Goal: Task Accomplishment & Management: Manage account settings

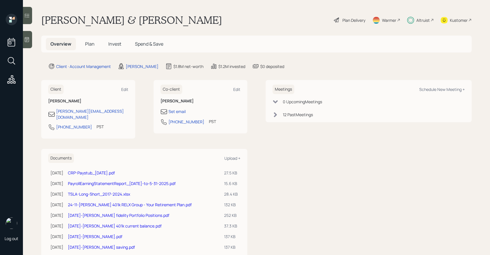
click at [111, 43] on span "Invest" at bounding box center [114, 44] width 13 height 6
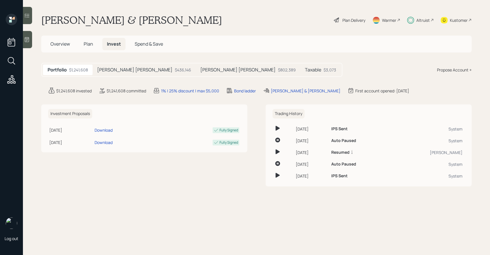
click at [92, 44] on span "Plan" at bounding box center [88, 44] width 9 height 6
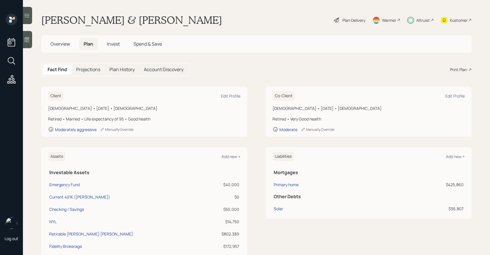
click at [111, 43] on span "Invest" at bounding box center [113, 44] width 13 height 6
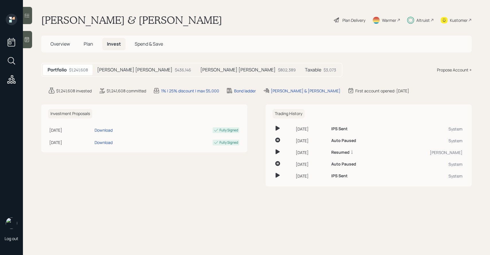
click at [93, 46] on span "Plan" at bounding box center [88, 44] width 9 height 6
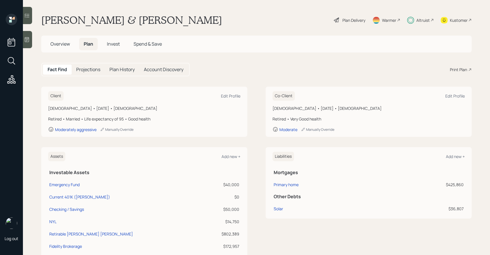
click at [87, 71] on h5 "Projections" at bounding box center [88, 69] width 24 height 5
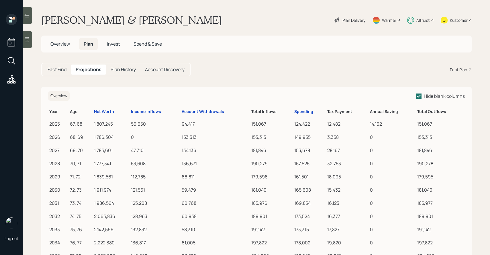
click at [69, 42] on span "Overview" at bounding box center [60, 44] width 20 height 6
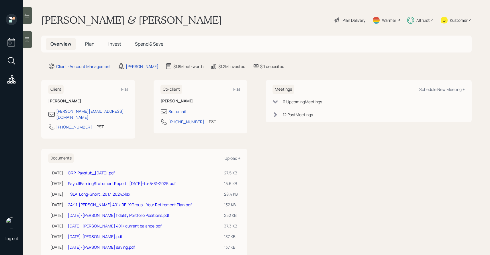
click at [93, 44] on span "Plan" at bounding box center [89, 44] width 9 height 6
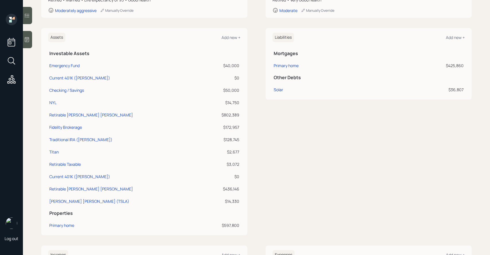
scroll to position [120, 0]
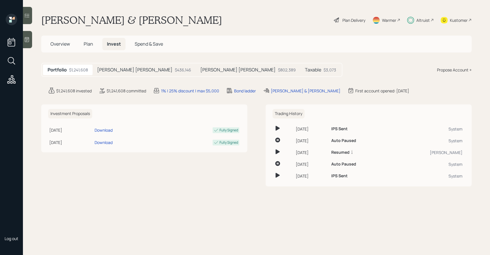
click at [90, 44] on span "Plan" at bounding box center [88, 44] width 9 height 6
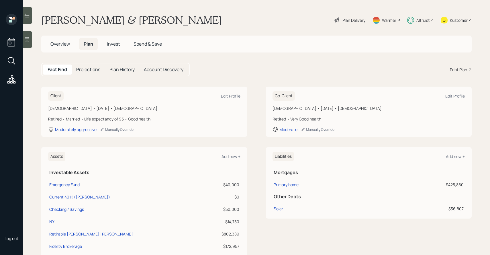
click at [69, 45] on span "Overview" at bounding box center [60, 44] width 20 height 6
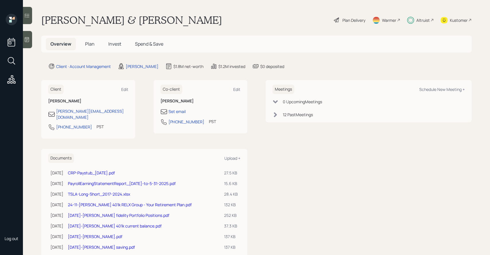
click at [91, 47] on span "Plan" at bounding box center [89, 44] width 9 height 6
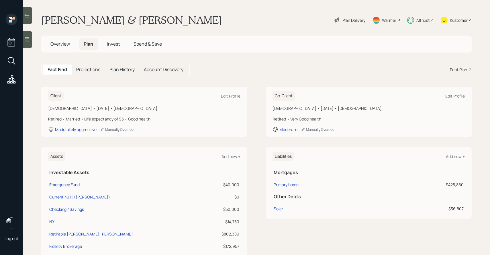
click at [109, 43] on span "Invest" at bounding box center [113, 44] width 13 height 6
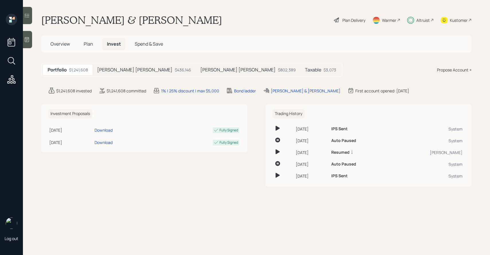
click at [448, 68] on div "Propose Account +" at bounding box center [454, 70] width 35 height 6
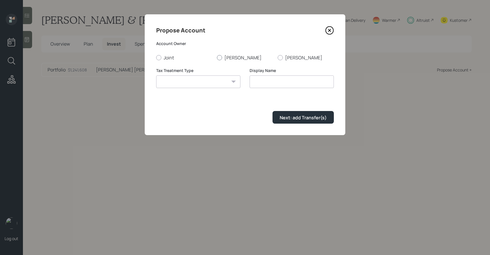
click at [223, 57] on label "[PERSON_NAME]" at bounding box center [245, 57] width 56 height 6
click at [217, 57] on input "[PERSON_NAME]" at bounding box center [217, 57] width 0 height 0
radio input "true"
click at [199, 87] on select "Roth Taxable Traditional" at bounding box center [198, 81] width 84 height 13
select select "traditional"
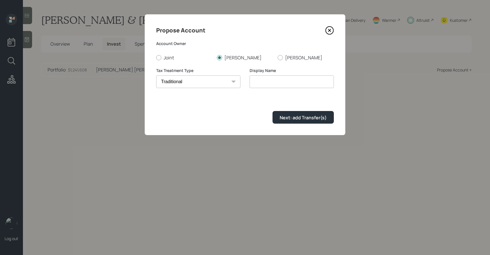
click at [156, 75] on select "Roth Taxable Traditional" at bounding box center [198, 81] width 84 height 13
click at [265, 77] on input "Traditional" at bounding box center [292, 81] width 84 height 13
type input "[PERSON_NAME] [PERSON_NAME] (Legacy)"
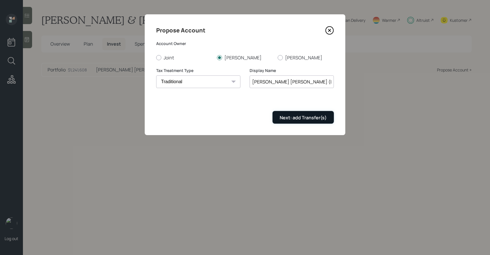
click at [316, 118] on div "Next: add Transfer(s)" at bounding box center [303, 117] width 47 height 6
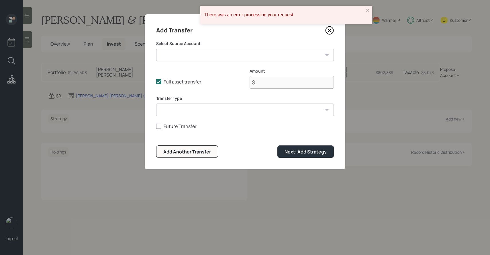
click at [329, 31] on icon at bounding box center [330, 30] width 9 height 9
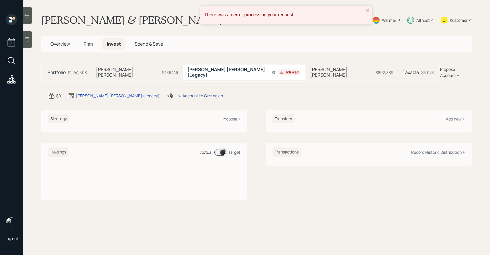
click at [175, 93] on div "Link Account to Custodian" at bounding box center [199, 96] width 48 height 6
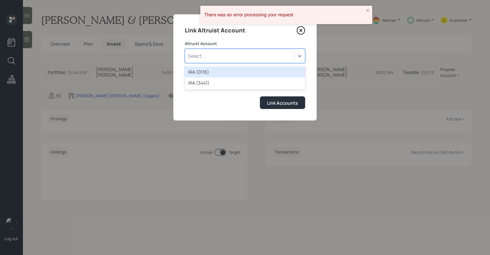
click at [213, 60] on div "Select..." at bounding box center [239, 56] width 109 height 10
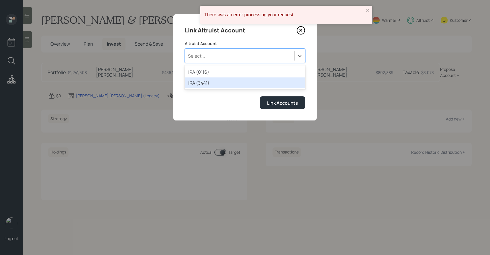
click at [212, 80] on div "IRA (3441)" at bounding box center [245, 82] width 120 height 11
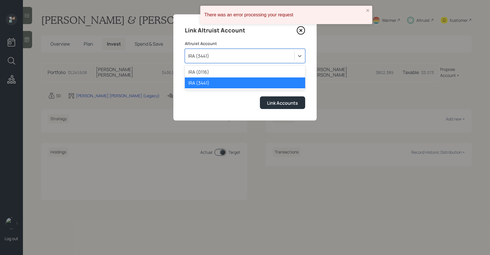
click at [231, 53] on div "IRA (3441)" at bounding box center [239, 56] width 109 height 10
click at [225, 68] on div "IRA (0116)" at bounding box center [245, 72] width 120 height 11
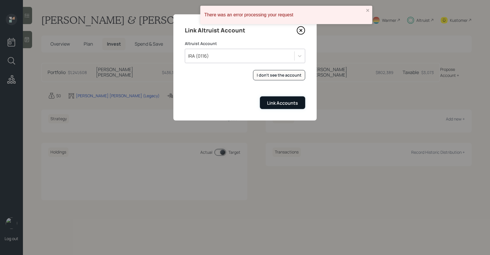
click at [267, 99] on button "Link Accounts" at bounding box center [282, 102] width 45 height 12
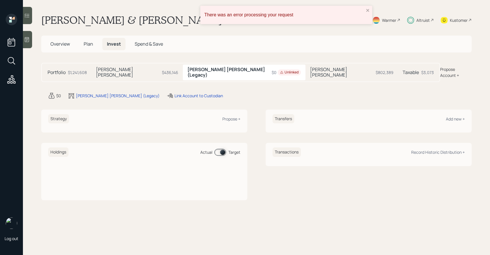
click at [366, 11] on div "There was an error processing your request" at bounding box center [284, 15] width 163 height 9
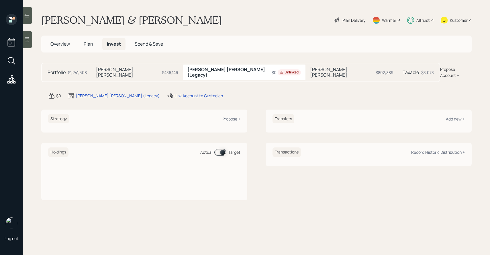
click at [452, 69] on div "Propose Account +" at bounding box center [457, 72] width 32 height 12
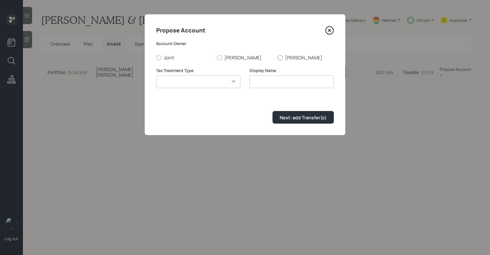
click at [293, 55] on label "[PERSON_NAME]" at bounding box center [306, 57] width 56 height 6
click at [278, 57] on input "[PERSON_NAME]" at bounding box center [278, 57] width 0 height 0
radio input "true"
click at [200, 75] on div "Tax Treatment Type Roth Taxable Traditional" at bounding box center [198, 78] width 84 height 21
click at [200, 79] on select "Roth Taxable Traditional" at bounding box center [198, 81] width 84 height 13
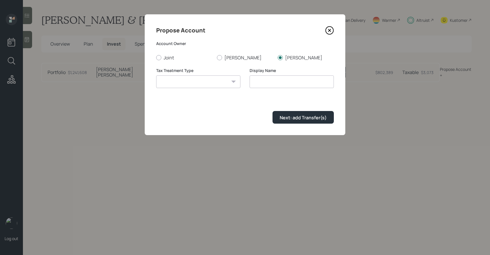
select select "traditional"
click at [156, 75] on select "Roth Taxable Traditional" at bounding box center [198, 81] width 84 height 13
click at [254, 81] on input "Traditional" at bounding box center [292, 81] width 84 height 13
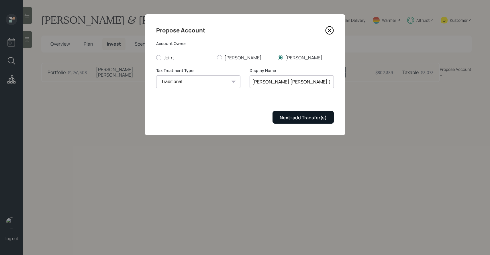
type input "[PERSON_NAME] [PERSON_NAME] (Legacy)"
click at [308, 112] on button "Next: add Transfer(s)" at bounding box center [303, 117] width 61 height 12
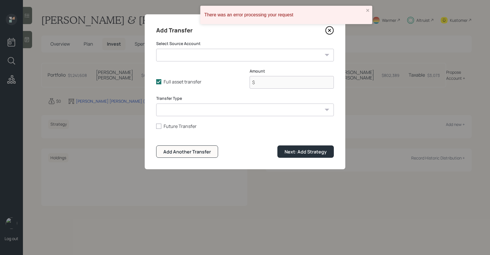
click at [329, 30] on icon at bounding box center [330, 30] width 9 height 9
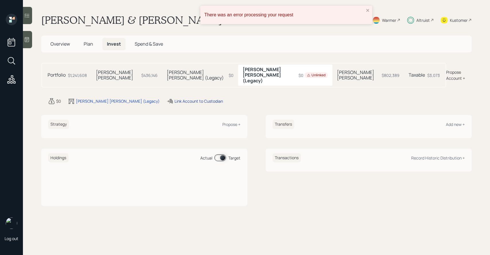
click at [175, 98] on div "Link Account to Custodian" at bounding box center [199, 101] width 48 height 6
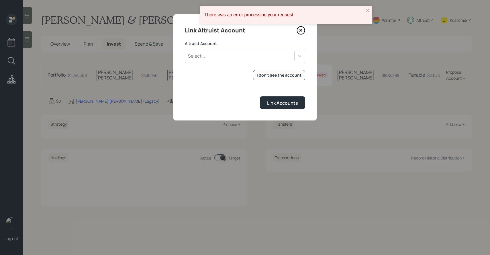
click at [209, 61] on div "Select..." at bounding box center [245, 56] width 120 height 14
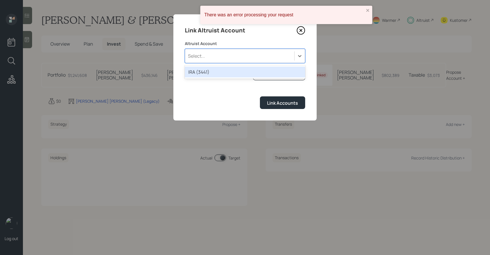
click at [210, 71] on div "IRA (3441)" at bounding box center [245, 72] width 120 height 11
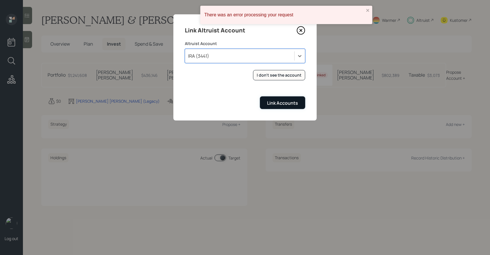
click at [278, 99] on button "Link Accounts" at bounding box center [282, 102] width 45 height 12
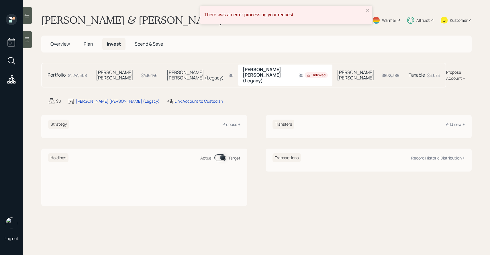
click at [167, 72] on h5 "[PERSON_NAME] [PERSON_NAME] (Legacy)" at bounding box center [197, 75] width 60 height 11
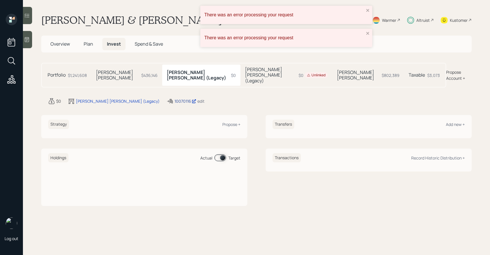
click at [175, 98] on div "10070116" at bounding box center [186, 101] width 22 height 6
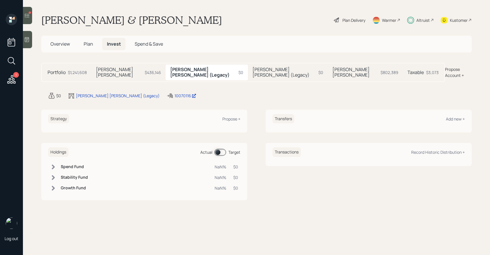
click at [253, 70] on h5 "[PERSON_NAME] [PERSON_NAME] (Legacy)" at bounding box center [285, 72] width 64 height 11
click at [91, 44] on span "Plan" at bounding box center [88, 44] width 9 height 6
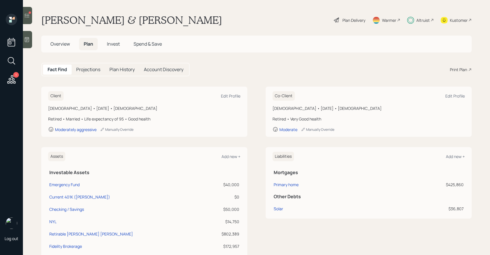
click at [10, 76] on icon at bounding box center [11, 79] width 10 height 10
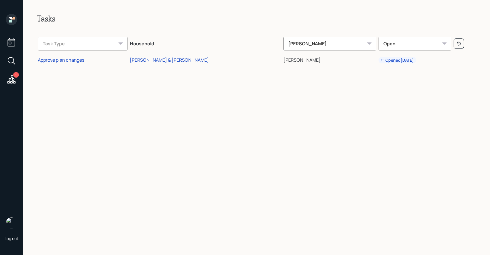
click at [14, 40] on icon at bounding box center [11, 42] width 7 height 9
click at [69, 61] on div "Approve plan changes" at bounding box center [61, 60] width 46 height 6
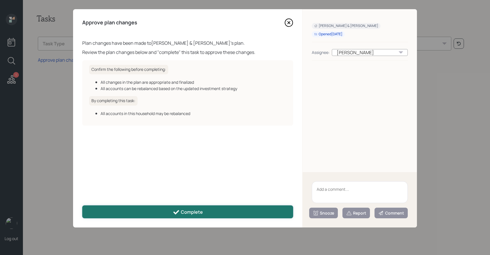
click at [219, 211] on button "Complete" at bounding box center [187, 211] width 211 height 13
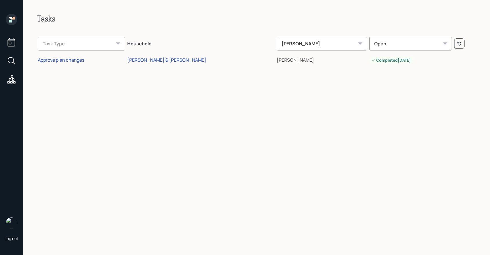
click at [14, 21] on icon at bounding box center [11, 19] width 11 height 11
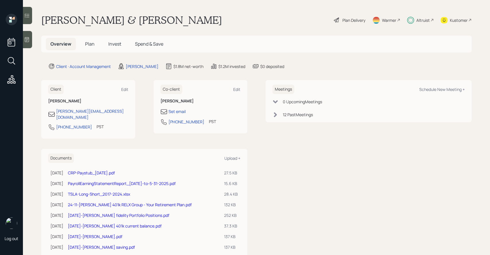
click at [86, 43] on span "Plan" at bounding box center [89, 44] width 9 height 6
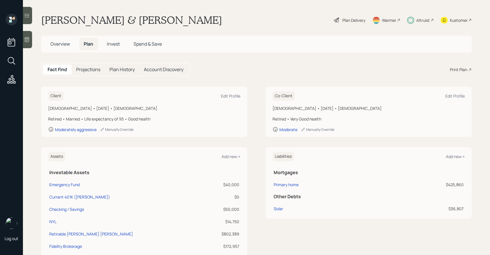
click at [97, 73] on div "Projections" at bounding box center [88, 70] width 33 height 10
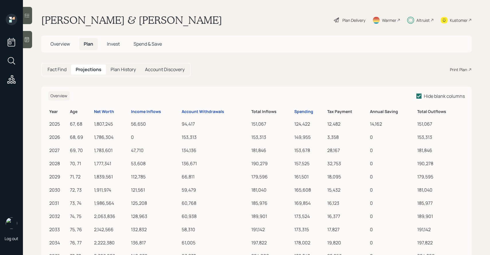
click at [116, 73] on div "Plan History" at bounding box center [123, 70] width 34 height 10
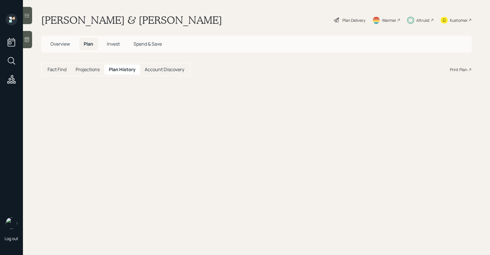
click at [93, 72] on h5 "Projections" at bounding box center [88, 69] width 24 height 5
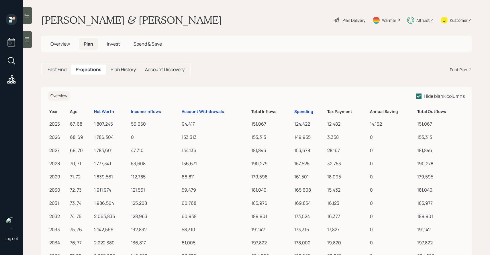
click at [62, 71] on h5 "Fact Find" at bounding box center [57, 69] width 19 height 5
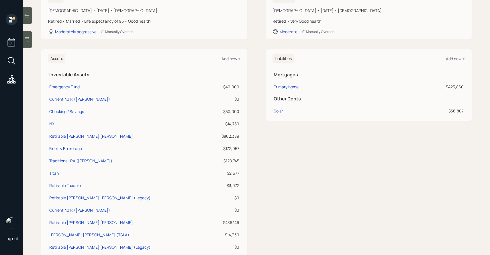
scroll to position [102, 0]
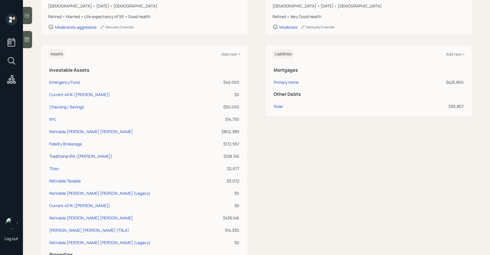
click at [82, 156] on div "Traditional IRA ([PERSON_NAME])" at bounding box center [80, 156] width 63 height 6
select select "ira"
select select "balanced"
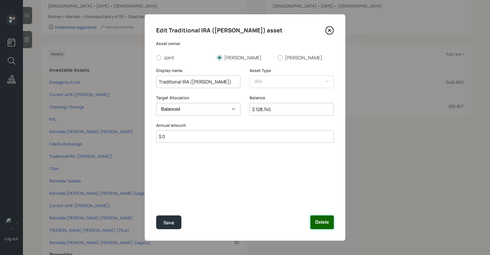
click at [318, 223] on button "Delete" at bounding box center [323, 222] width 24 height 14
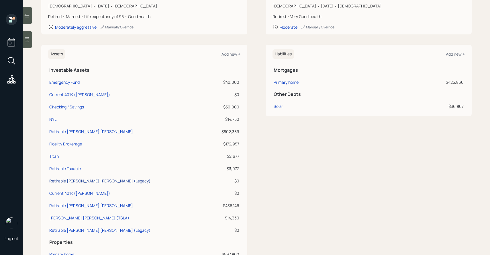
click at [83, 182] on div "Retirable [PERSON_NAME] [PERSON_NAME] (Legacy)" at bounding box center [99, 181] width 101 height 6
select select "ira"
select select "balanced"
click at [75, 93] on div "Current 401K ([PERSON_NAME])" at bounding box center [79, 95] width 61 height 6
select select "company_sponsored"
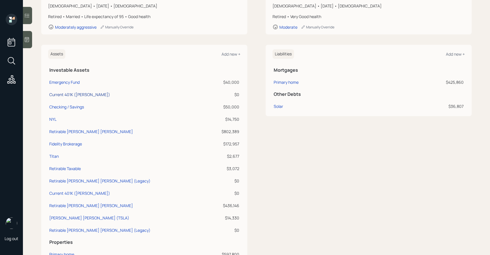
select select "balanced"
click at [73, 106] on div "Checking / Savings" at bounding box center [66, 107] width 35 height 6
select select "cash"
click at [55, 119] on div "NYL" at bounding box center [52, 119] width 7 height 6
select select "taxable"
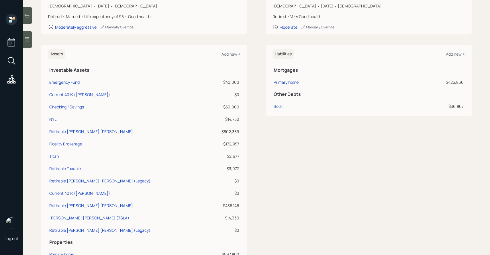
select select "balanced"
click at [59, 130] on div "Retirable [PERSON_NAME] [PERSON_NAME]" at bounding box center [91, 132] width 84 height 6
select select "ira"
select select "balanced"
click at [64, 142] on div "Fidelity Brokerage" at bounding box center [65, 144] width 33 height 6
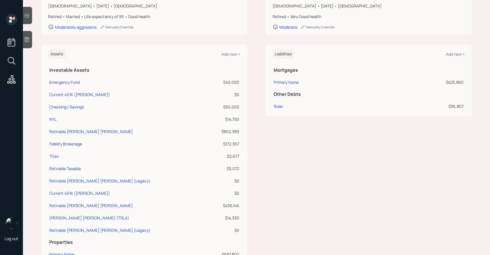
select select "taxable"
select select "balanced"
click at [57, 158] on div "Titan" at bounding box center [53, 156] width 9 height 6
select select "taxable"
select select "balanced"
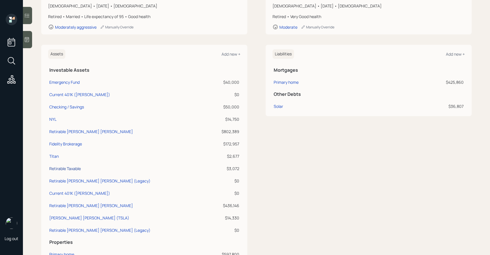
click at [59, 168] on div "Retirable Taxable" at bounding box center [65, 169] width 32 height 6
select select "taxable"
select select "balanced"
click at [60, 177] on td "Retirable [PERSON_NAME] [PERSON_NAME] (Legacy)" at bounding box center [128, 180] width 161 height 12
click at [67, 218] on div "[PERSON_NAME] [PERSON_NAME] (TSLA)" at bounding box center [89, 218] width 80 height 6
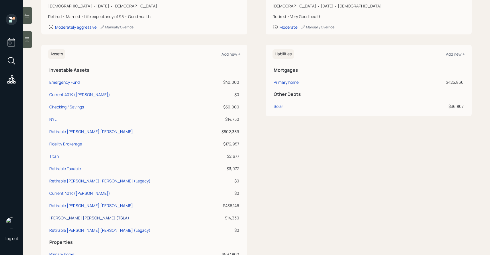
select select "ira"
select select "balanced"
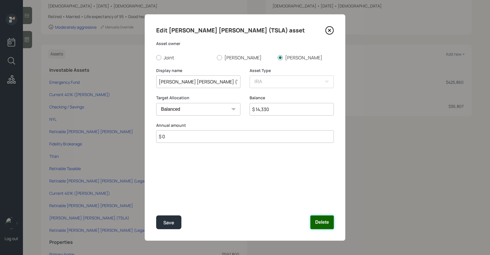
click at [312, 222] on button "Delete" at bounding box center [323, 222] width 24 height 14
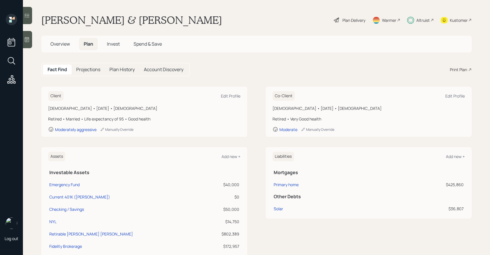
click at [114, 44] on span "Invest" at bounding box center [113, 44] width 13 height 6
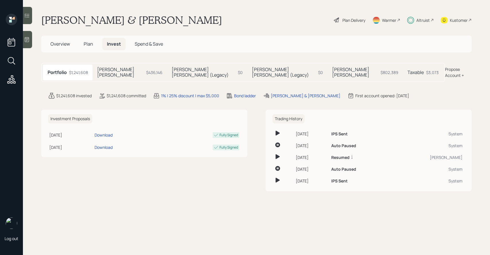
click at [252, 69] on h5 "[PERSON_NAME] [PERSON_NAME] (Legacy)" at bounding box center [284, 72] width 64 height 11
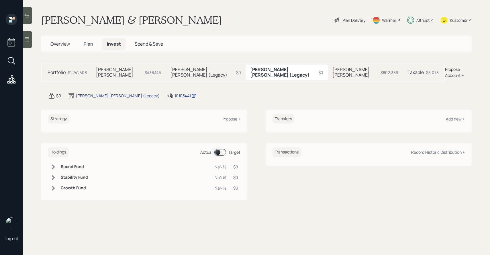
click at [97, 93] on div "[PERSON_NAME] [PERSON_NAME] (Legacy)" at bounding box center [118, 96] width 84 height 6
select select "traditional"
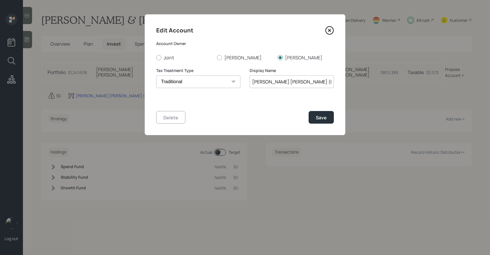
click at [282, 83] on input "[PERSON_NAME] [PERSON_NAME] (Legacy)" at bounding box center [292, 81] width 84 height 13
type input "[PERSON_NAME] [PERSON_NAME] (TSLA)"
click at [316, 114] on button "Save" at bounding box center [321, 117] width 25 height 12
